Goal: Information Seeking & Learning: Check status

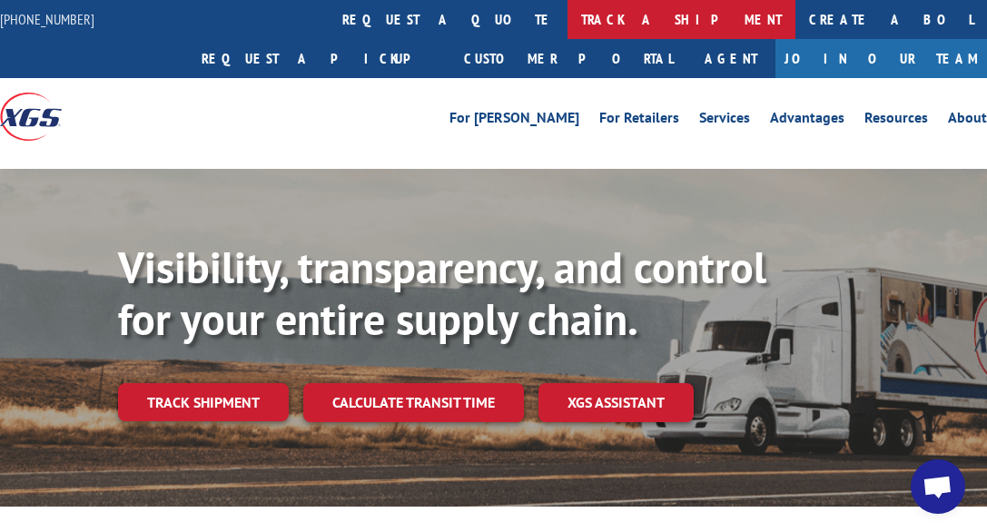
click at [567, 18] on link "track a shipment" at bounding box center [681, 19] width 228 height 39
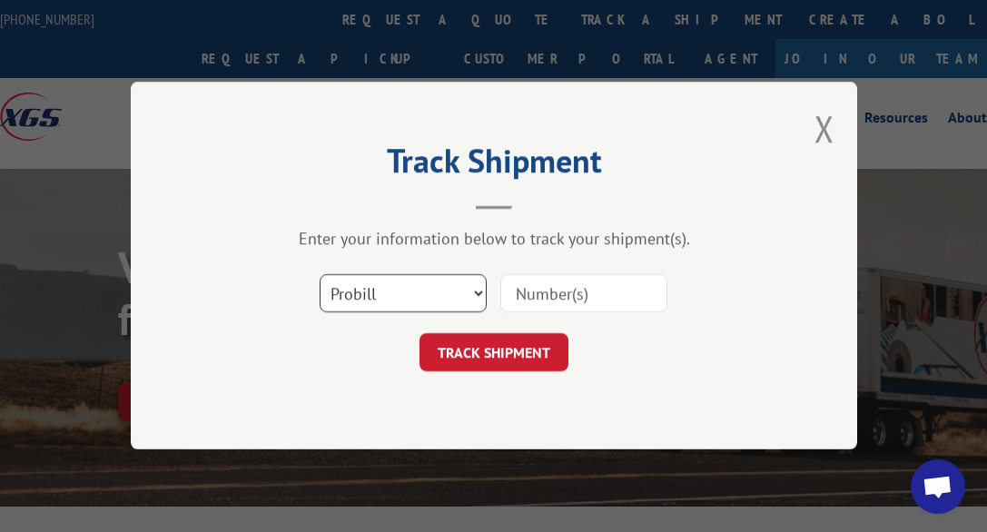
click at [320, 275] on select "Select category... Probill BOL PO" at bounding box center [403, 294] width 167 height 38
select select "po"
click option "PO" at bounding box center [0, 0] width 0 height 0
click at [523, 295] on input at bounding box center [583, 294] width 167 height 38
paste input "DS86186.401176"
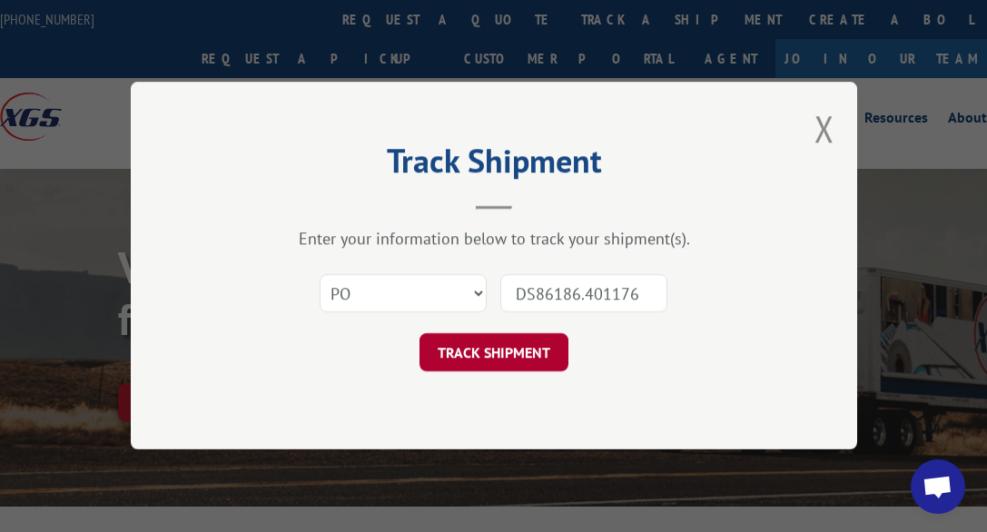
type input "DS86186.401176"
click at [514, 345] on button "TRACK SHIPMENT" at bounding box center [493, 353] width 149 height 38
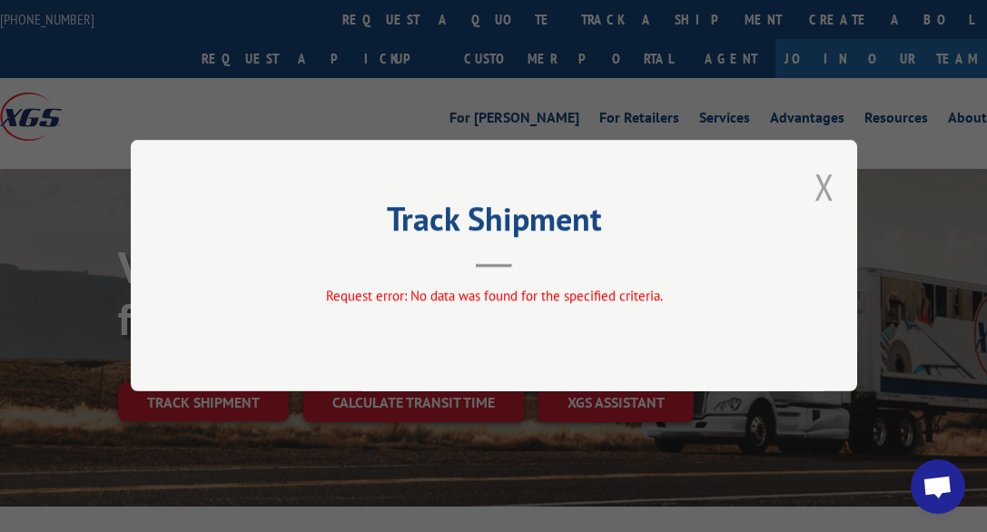
click at [822, 182] on button "Close modal" at bounding box center [824, 186] width 20 height 48
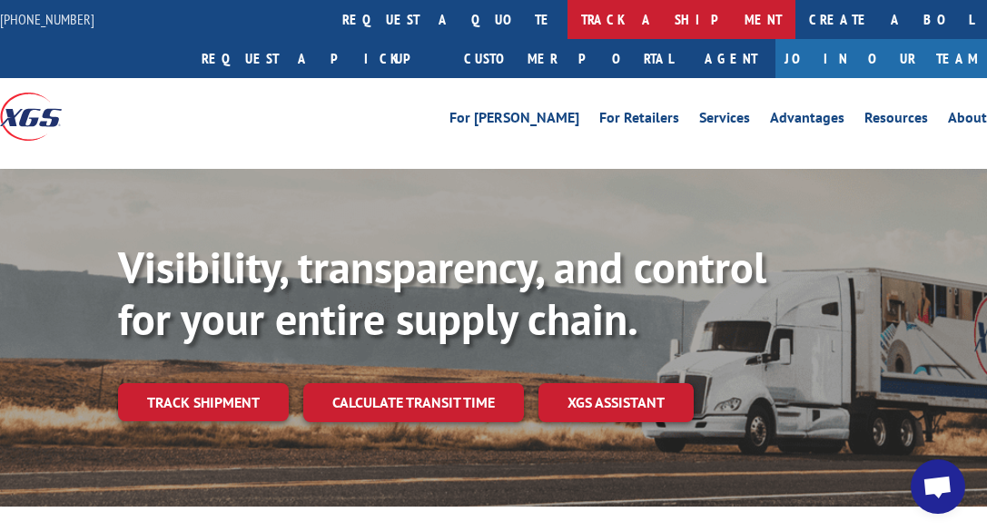
click at [567, 23] on link "track a shipment" at bounding box center [681, 19] width 228 height 39
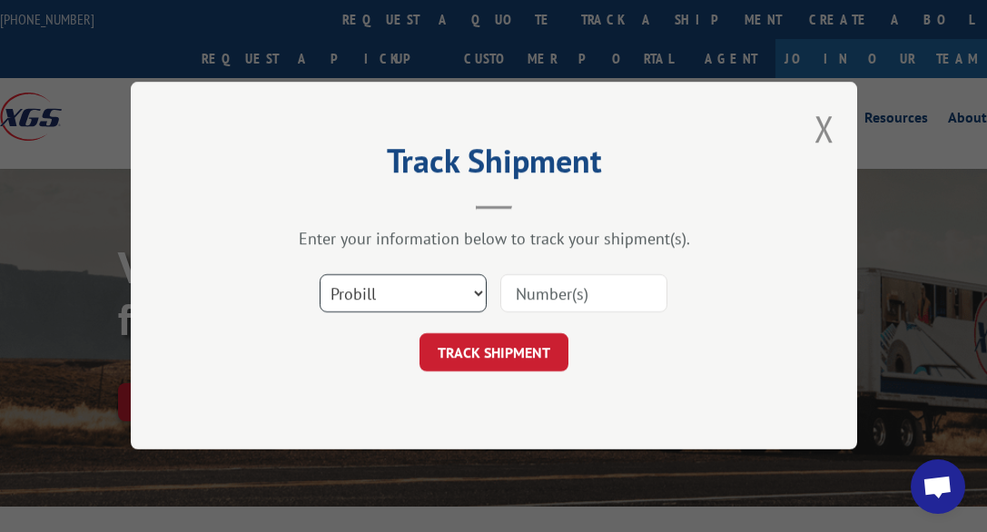
click at [320, 275] on select "Select category... Probill BOL PO" at bounding box center [403, 294] width 167 height 38
select select "bol"
click option "BOL" at bounding box center [0, 0] width 0 height 0
click at [545, 293] on input at bounding box center [583, 294] width 167 height 38
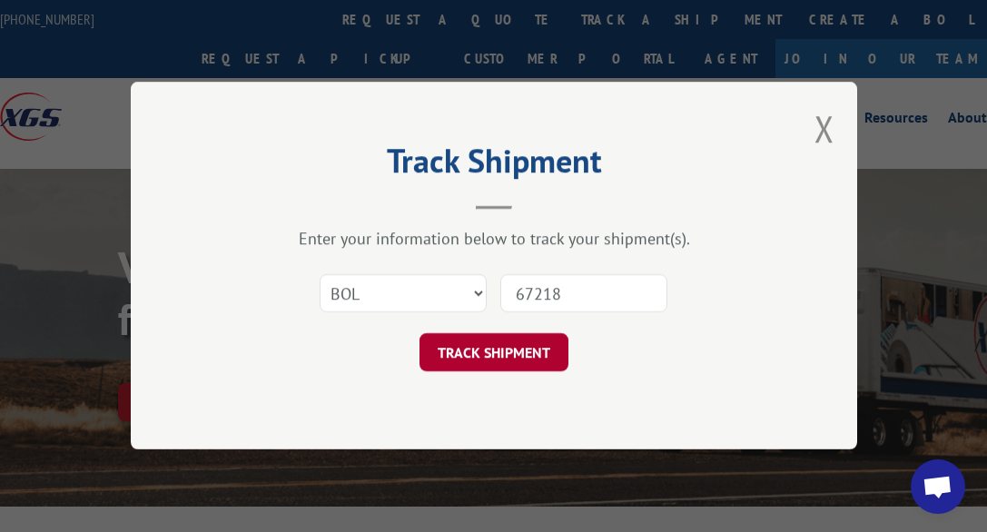
type input "67218"
click at [514, 341] on button "TRACK SHIPMENT" at bounding box center [493, 353] width 149 height 38
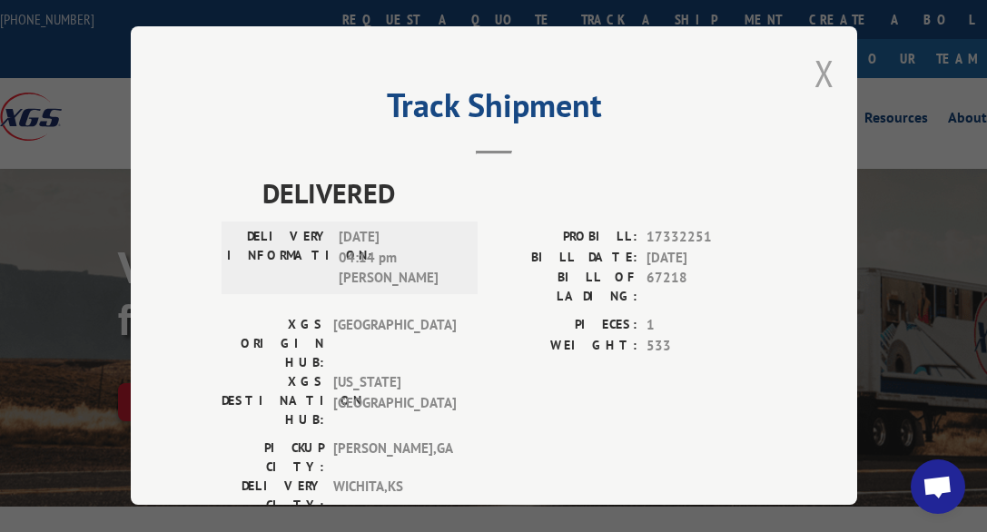
click at [814, 65] on button "Close modal" at bounding box center [824, 73] width 20 height 48
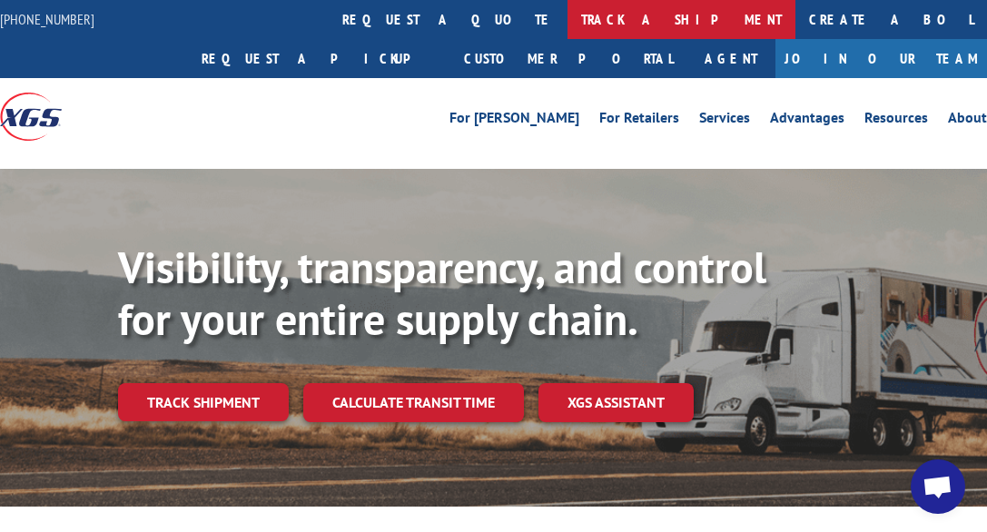
click at [567, 22] on link "track a shipment" at bounding box center [681, 19] width 228 height 39
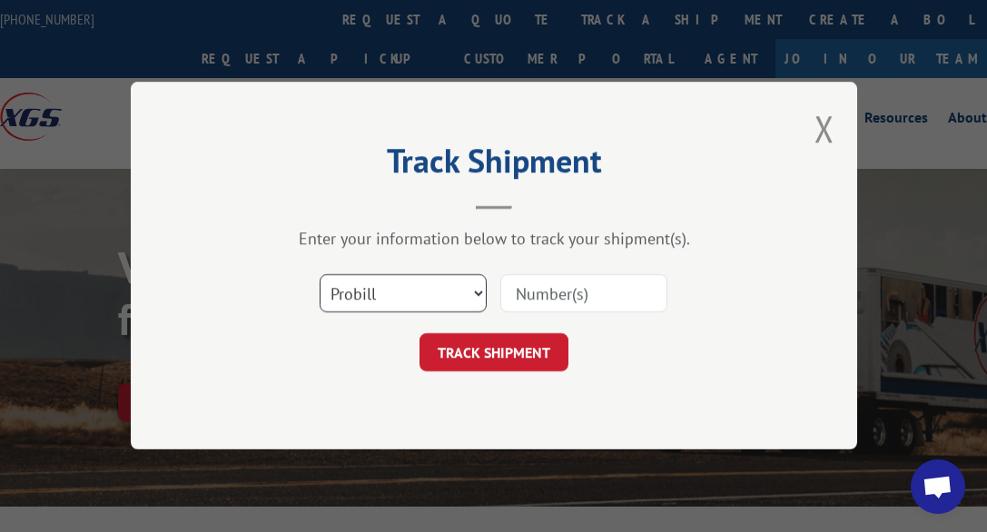
click at [320, 275] on select "Select category... Probill BOL PO" at bounding box center [403, 294] width 167 height 38
select select "bol"
click option "BOL" at bounding box center [0, 0] width 0 height 0
click at [532, 290] on input at bounding box center [583, 294] width 167 height 38
paste input "33960197"
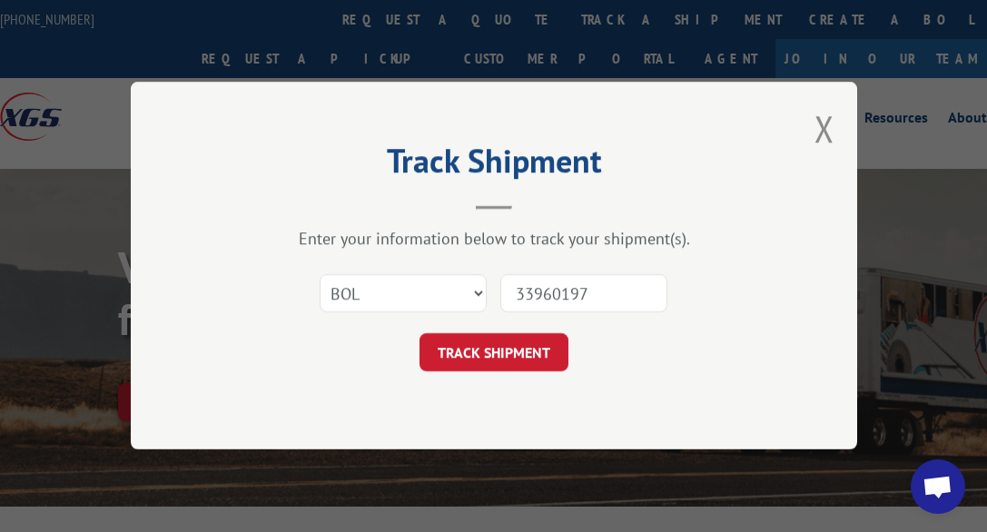
drag, startPoint x: 532, startPoint y: 290, endPoint x: 457, endPoint y: 258, distance: 80.9
click at [532, 291] on input "33960197" at bounding box center [583, 294] width 167 height 38
type input "33960197"
click at [457, 346] on button "TRACK SHIPMENT" at bounding box center [493, 353] width 149 height 38
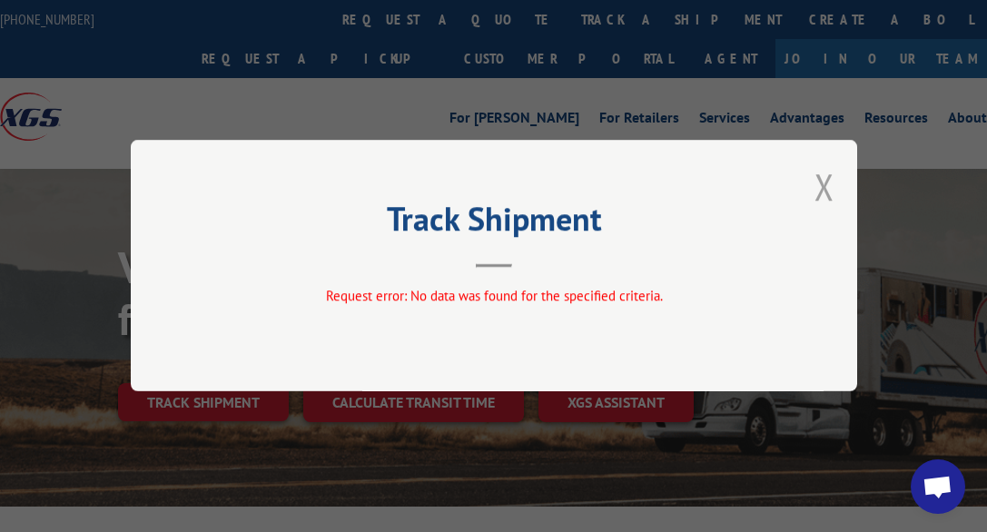
click at [822, 185] on button "Close modal" at bounding box center [824, 186] width 20 height 48
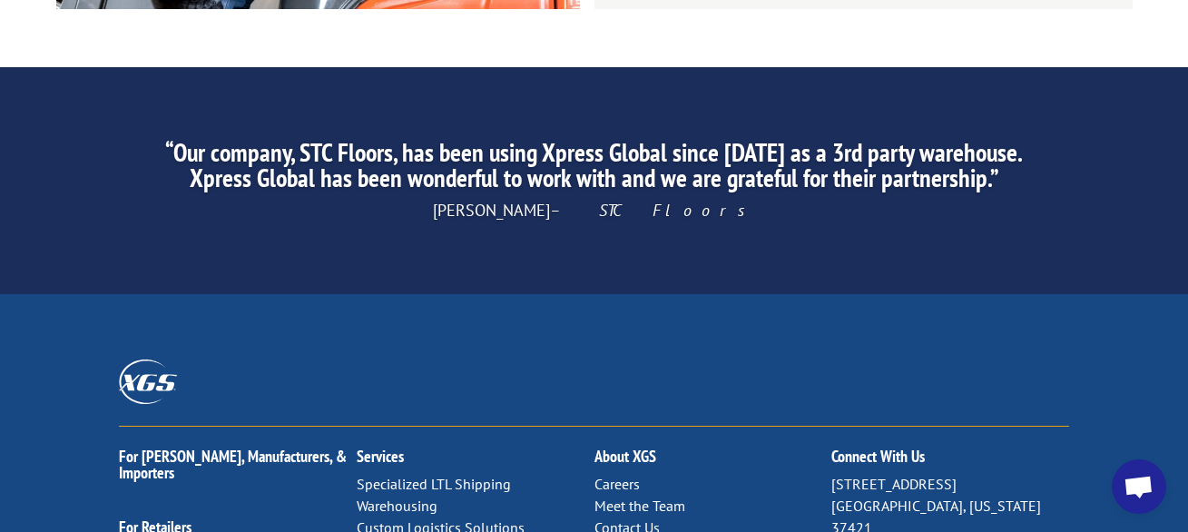
scroll to position [3054, 0]
